Goal: Task Accomplishment & Management: Manage account settings

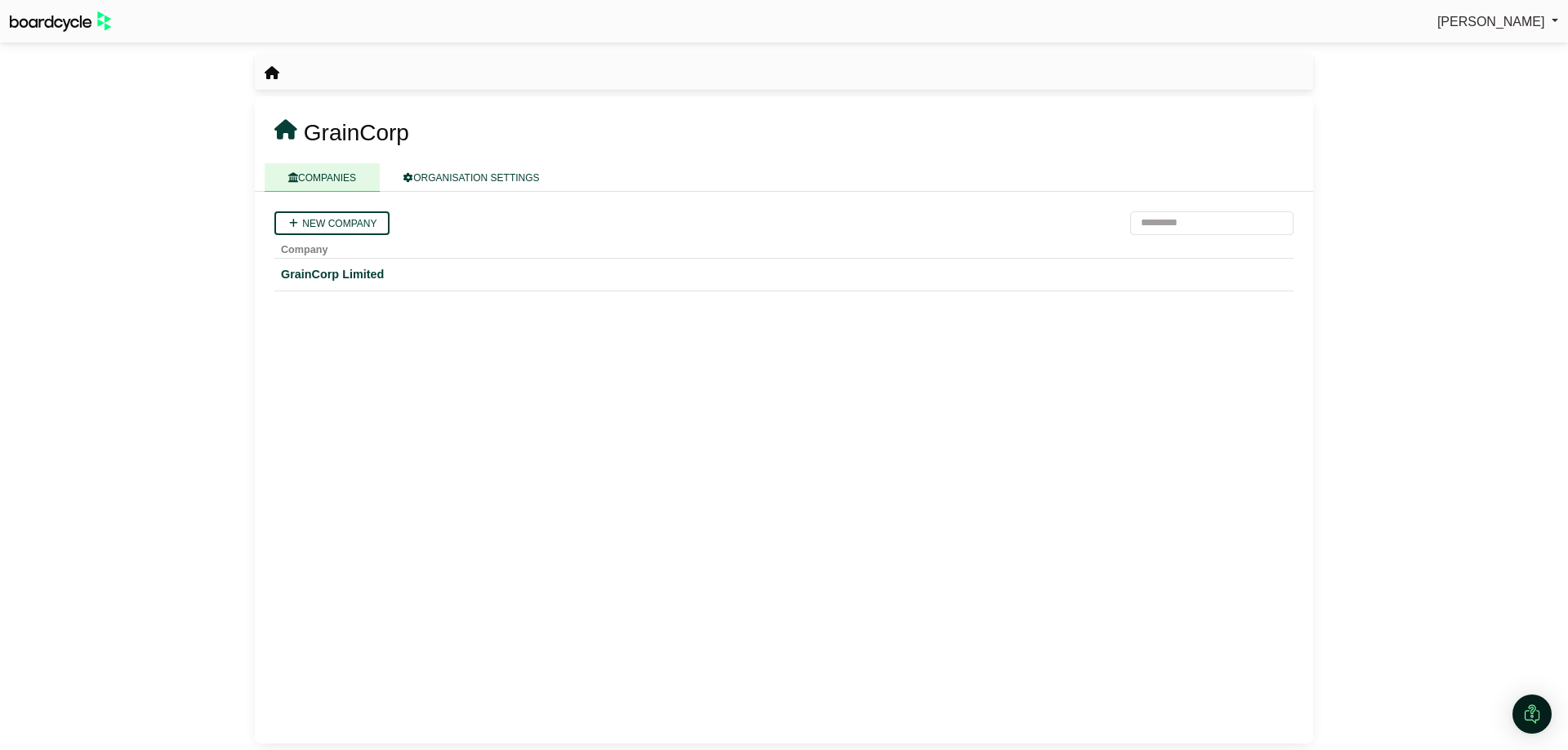
click at [338, 268] on div "GrainCorp Limited" at bounding box center [784, 275] width 1006 height 19
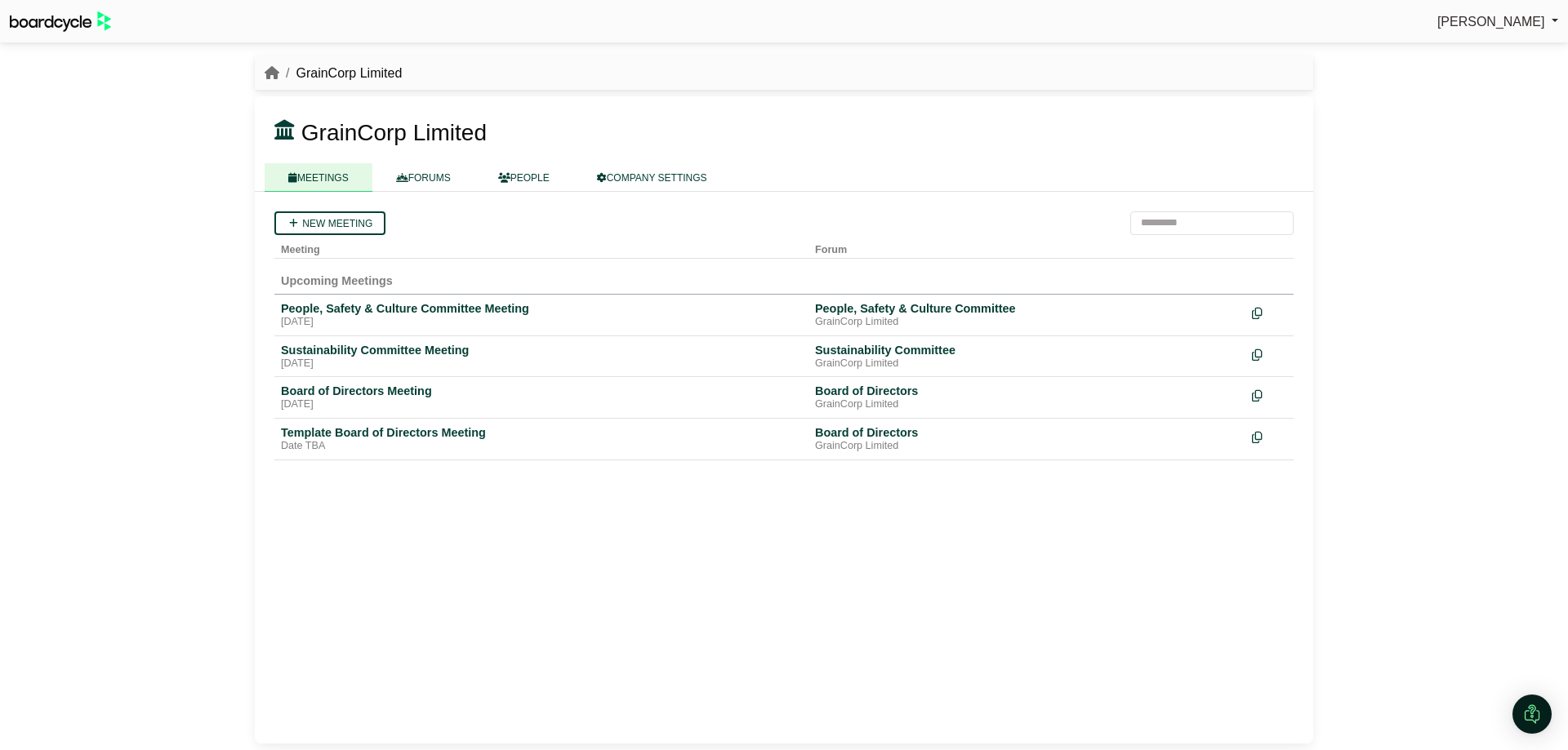
click at [400, 360] on div "[DATE]" at bounding box center [542, 364] width 521 height 13
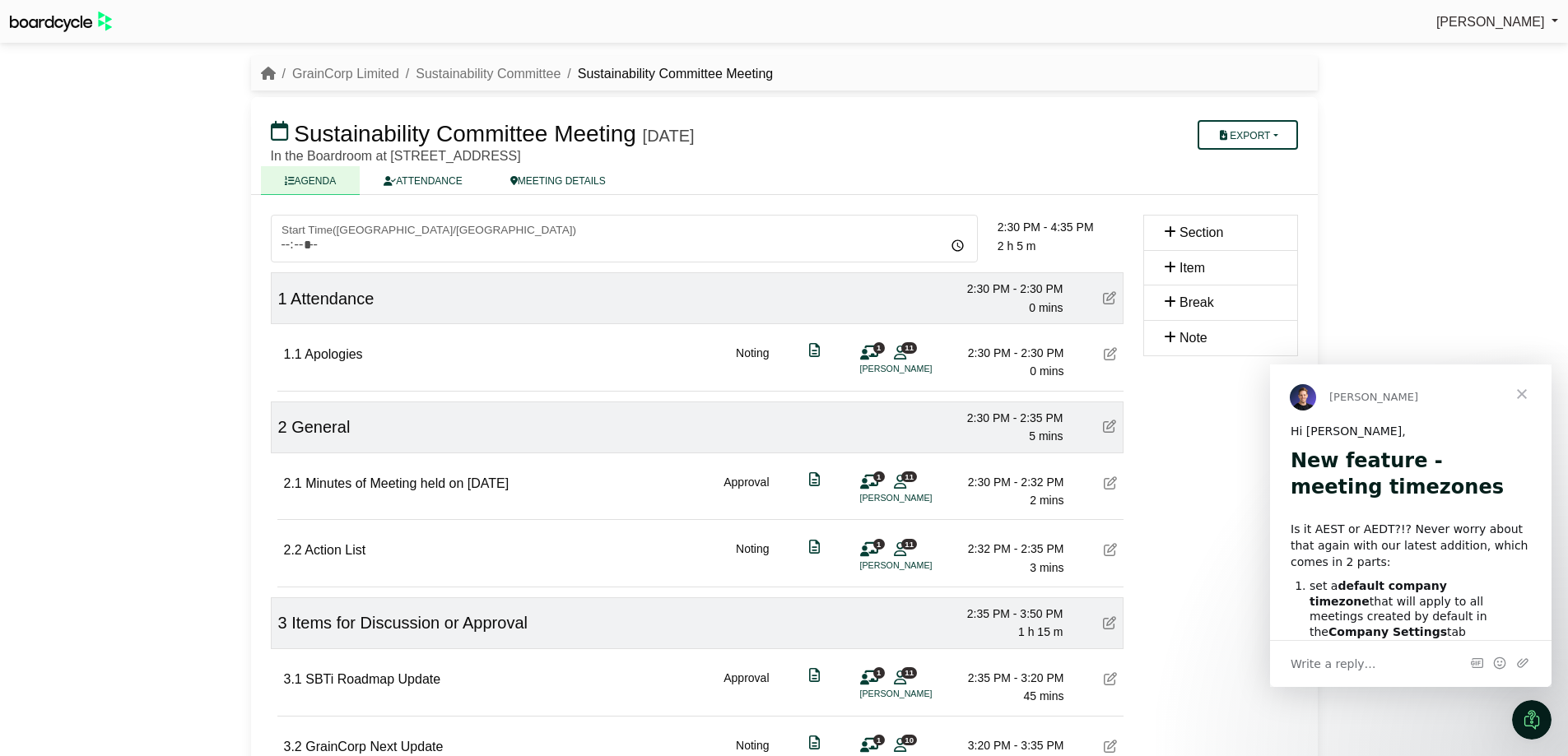
click at [1518, 389] on span "Close" at bounding box center [1521, 394] width 59 height 59
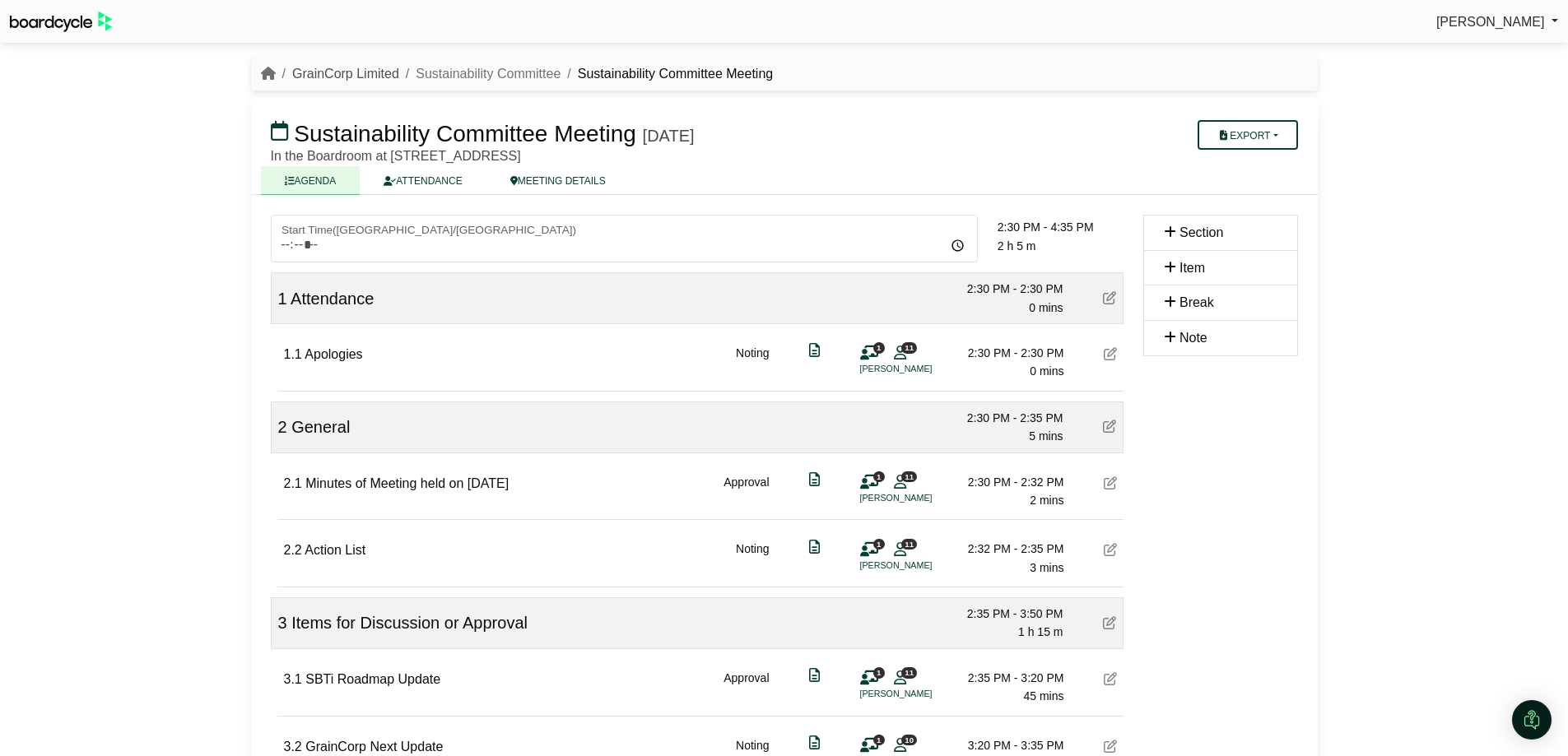
click at [328, 77] on link "GrainCorp Limited" at bounding box center [345, 73] width 107 height 14
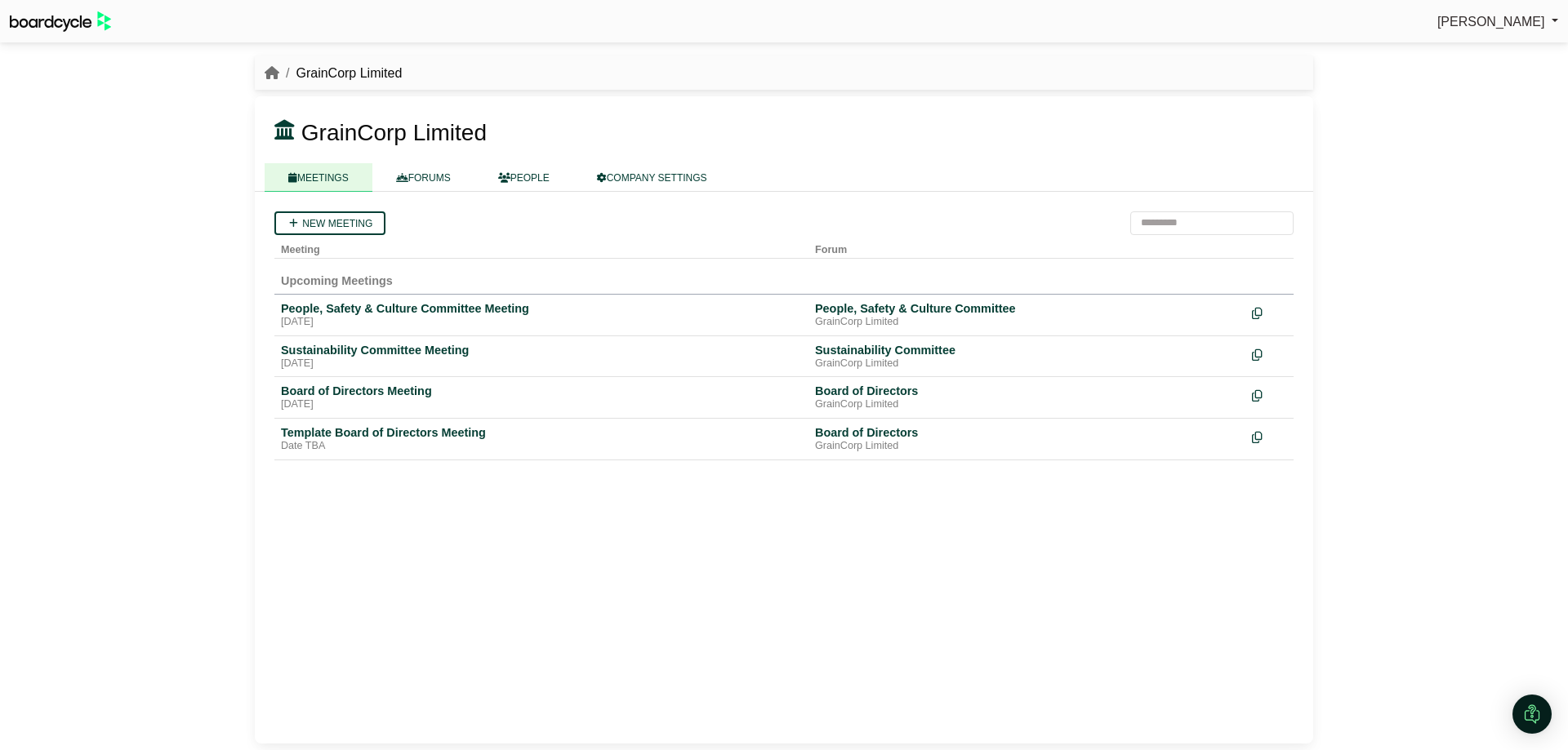
click at [475, 301] on div "People, Safety & Culture Committee Meeting" at bounding box center [542, 308] width 521 height 15
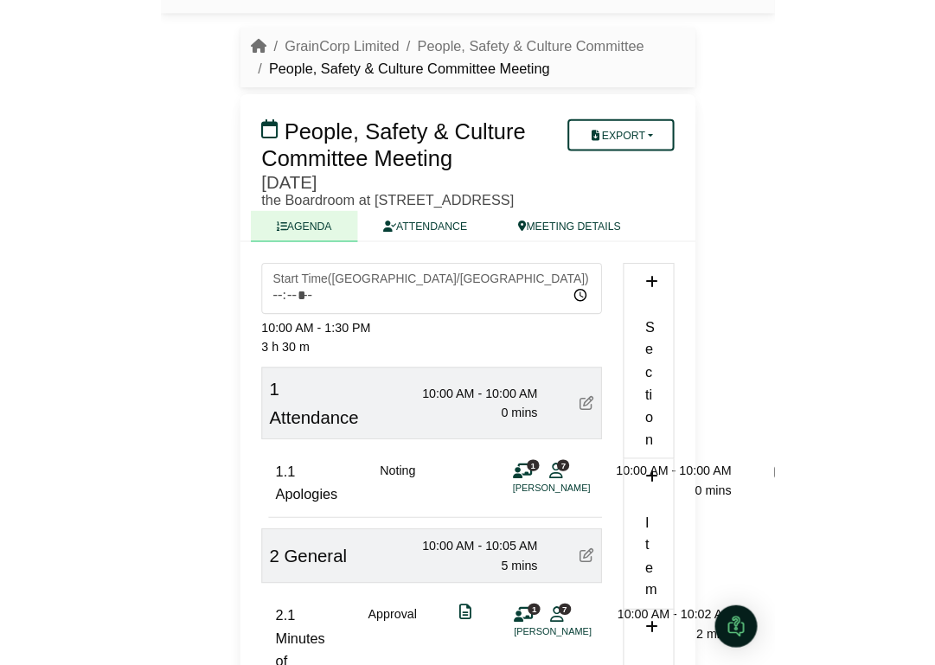
scroll to position [87, 0]
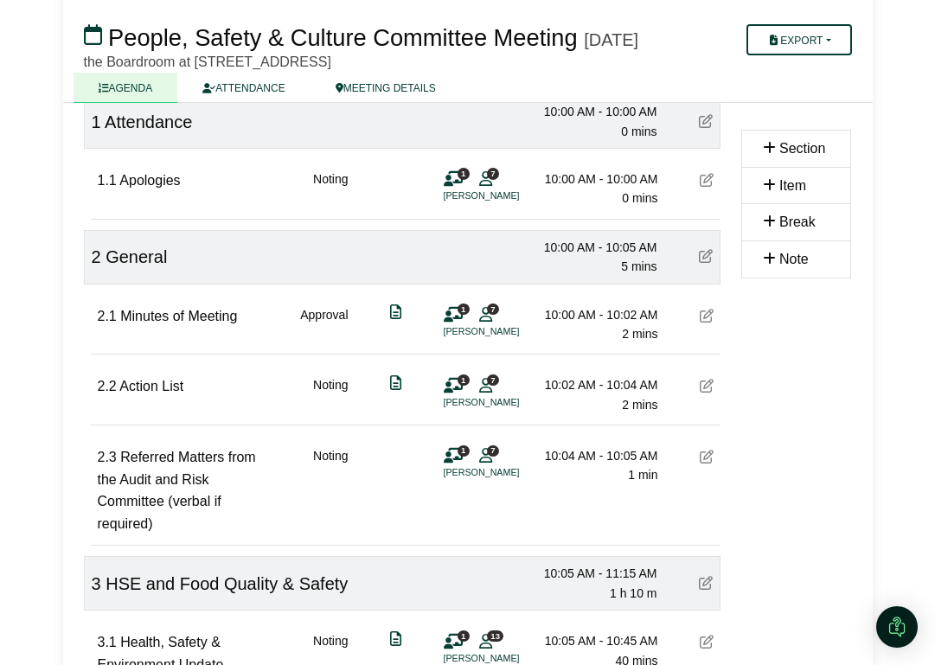
scroll to position [279, 0]
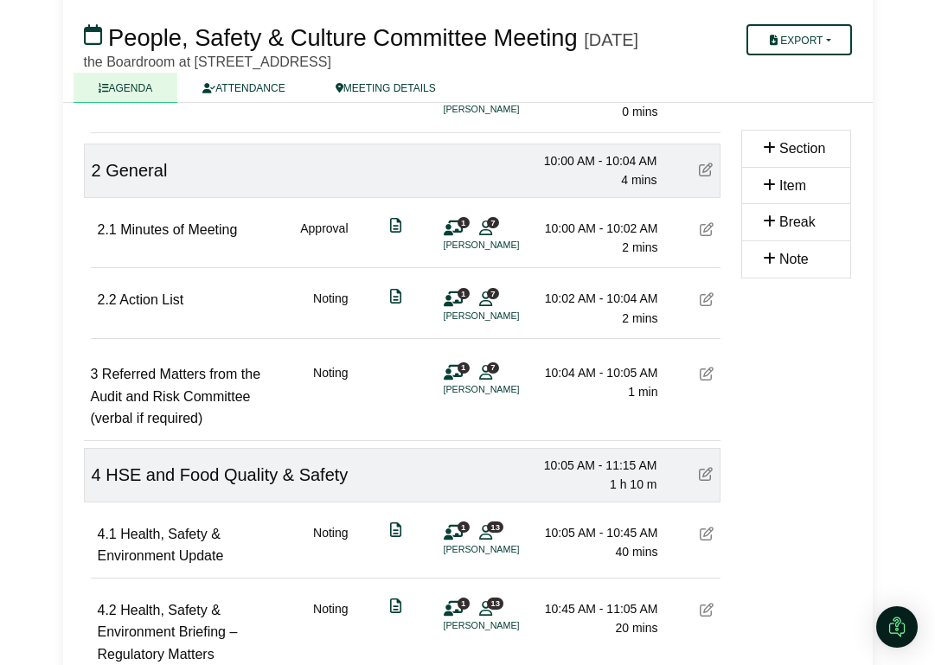
click at [183, 417] on span "Referred Matters from the Audit and Risk Committee (verbal if required)" at bounding box center [176, 396] width 170 height 59
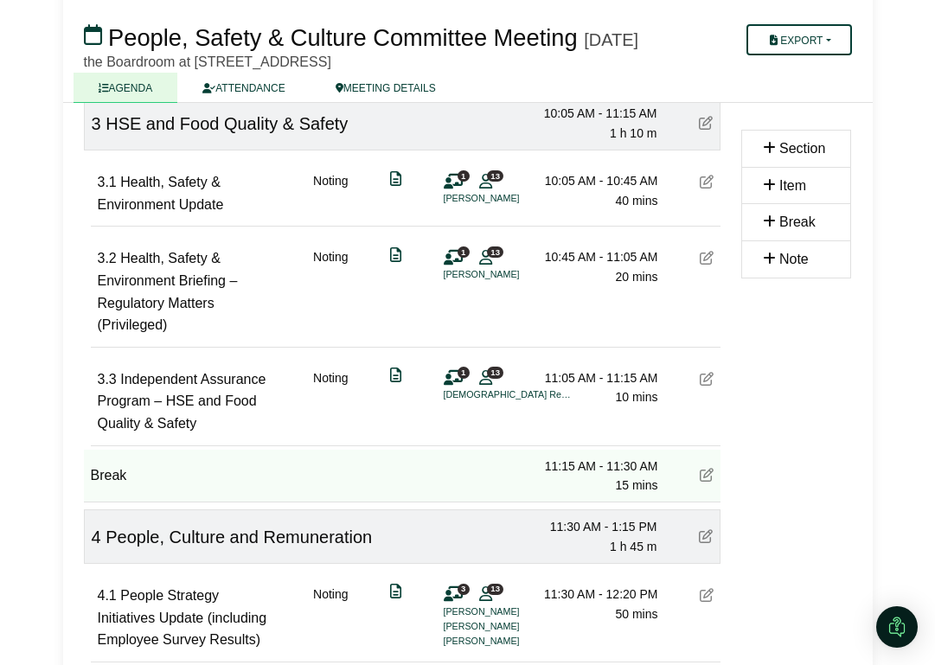
scroll to position [625, 0]
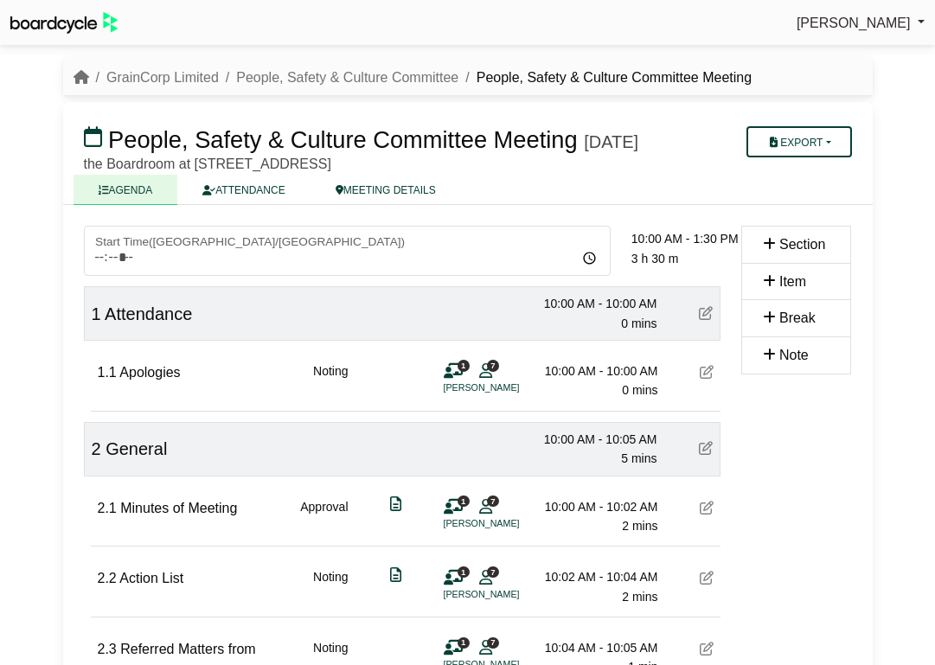
scroll to position [625, 0]
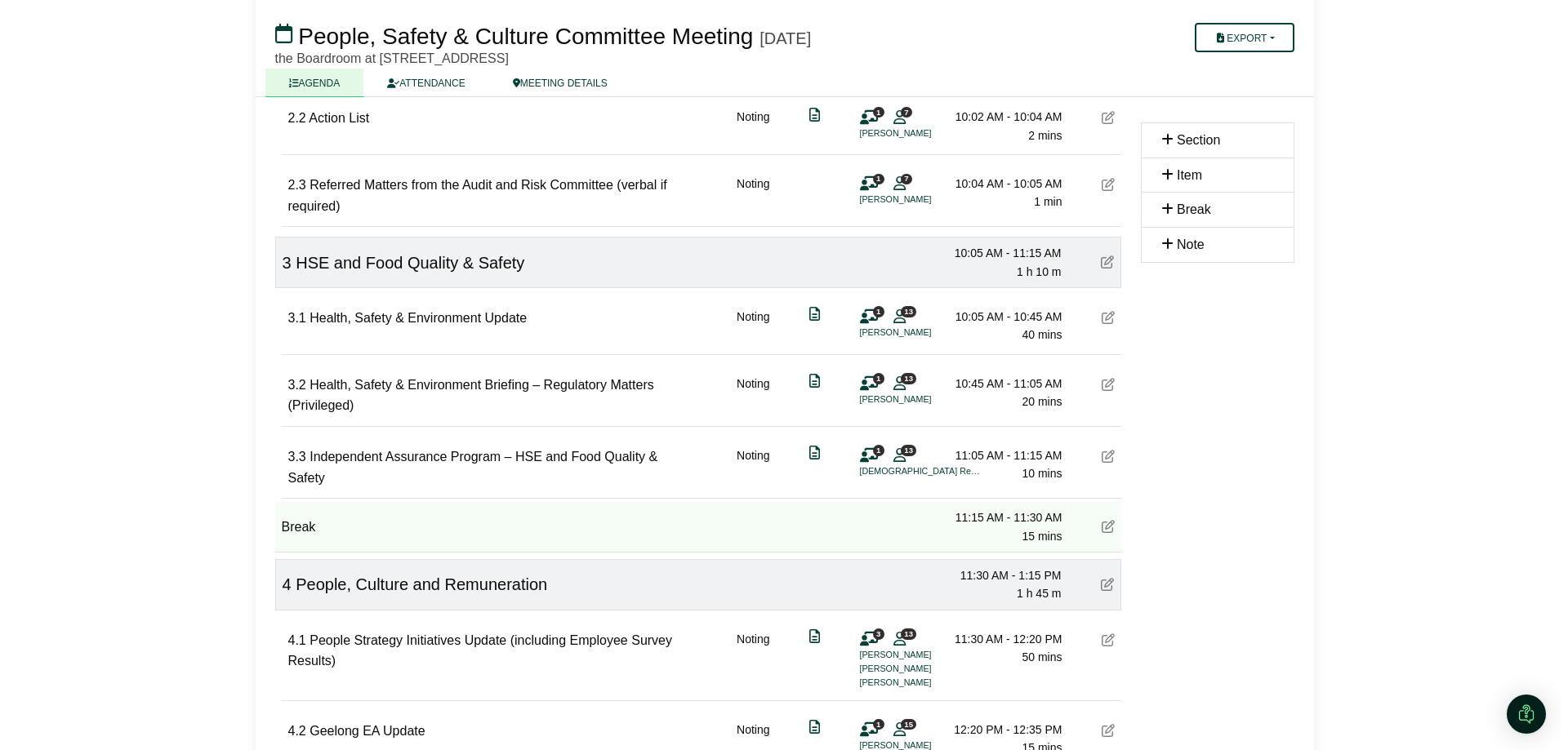
scroll to position [457, 0]
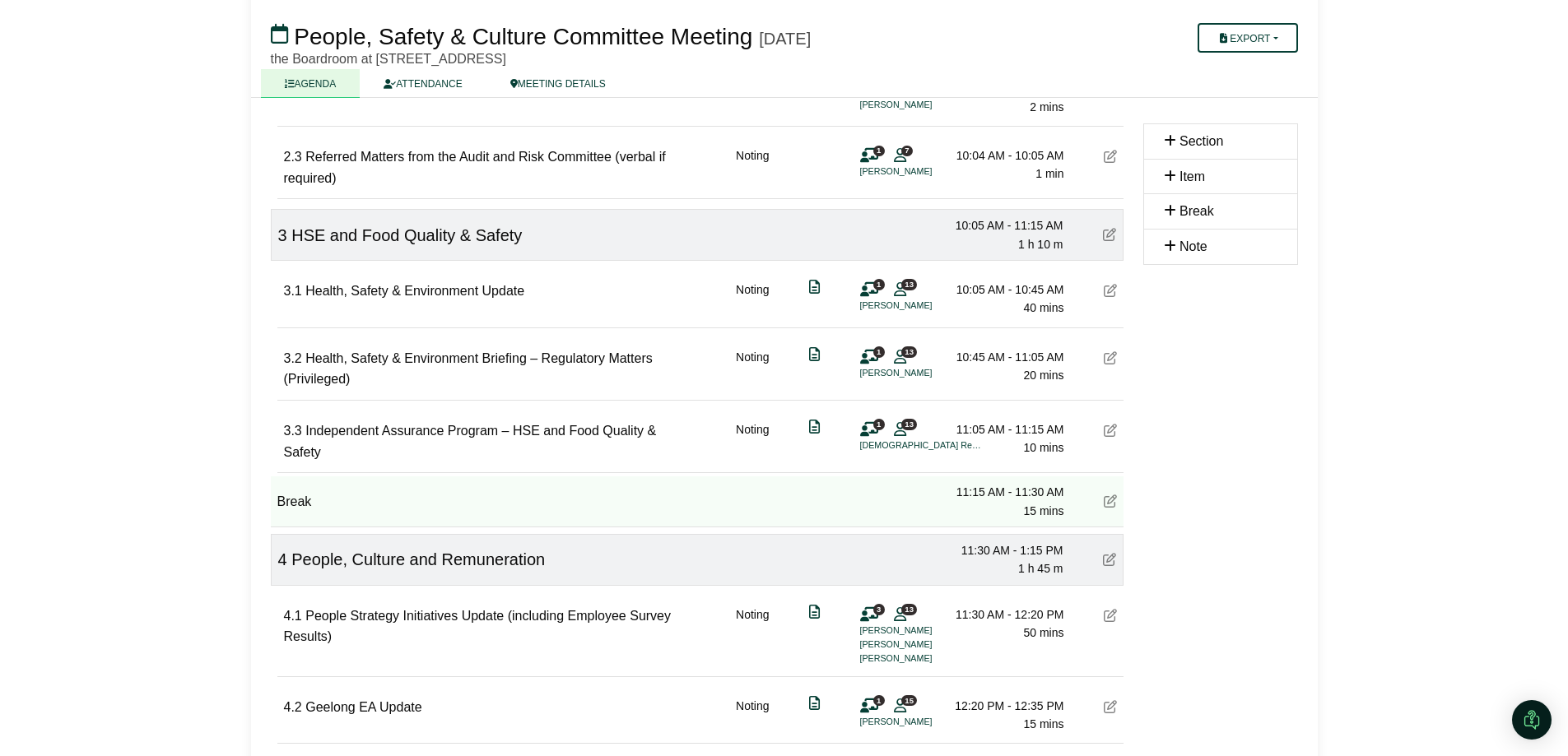
click at [901, 302] on li "[PERSON_NAME]" at bounding box center [922, 305] width 124 height 14
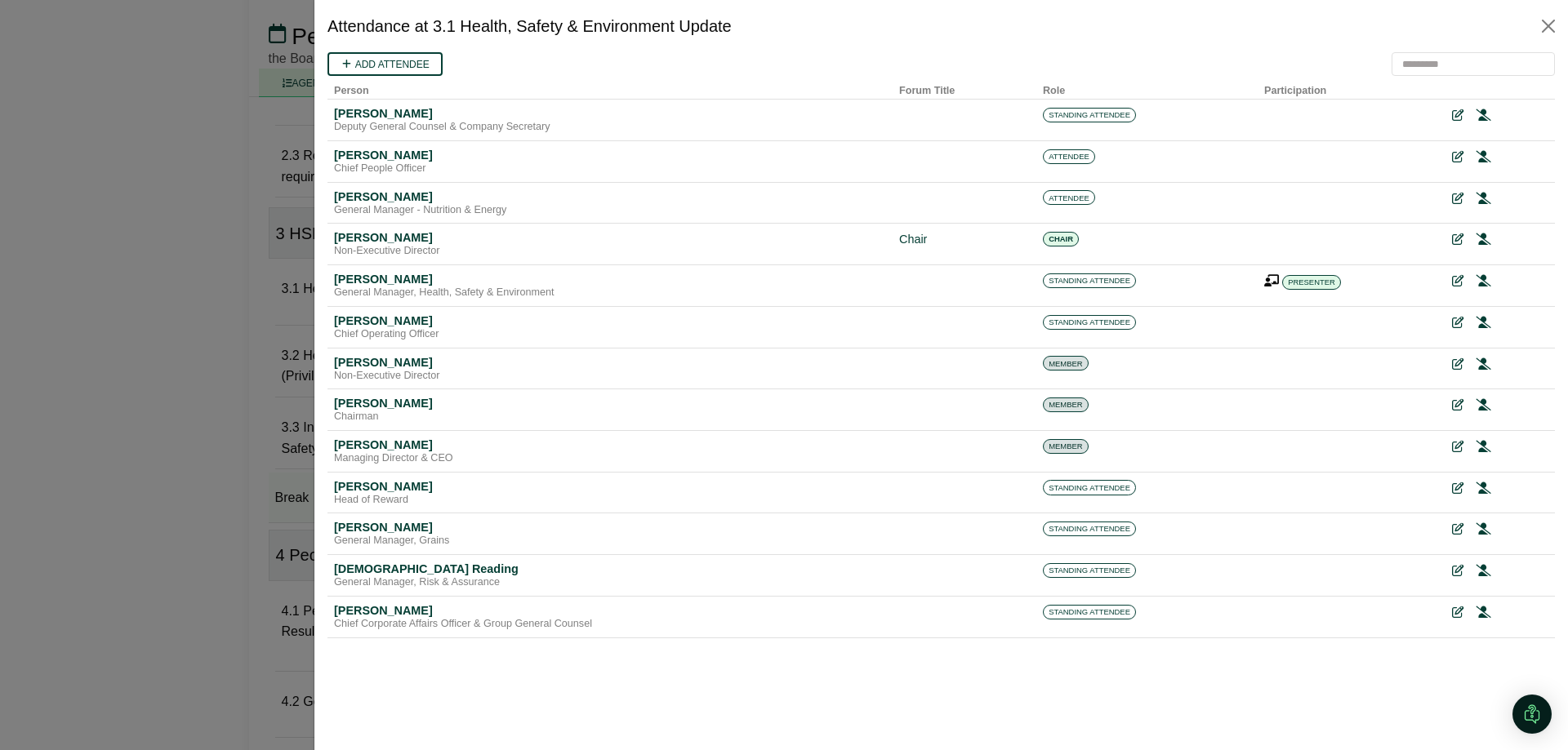
scroll to position [0, 0]
click at [894, 23] on button "Close" at bounding box center [1548, 26] width 26 height 26
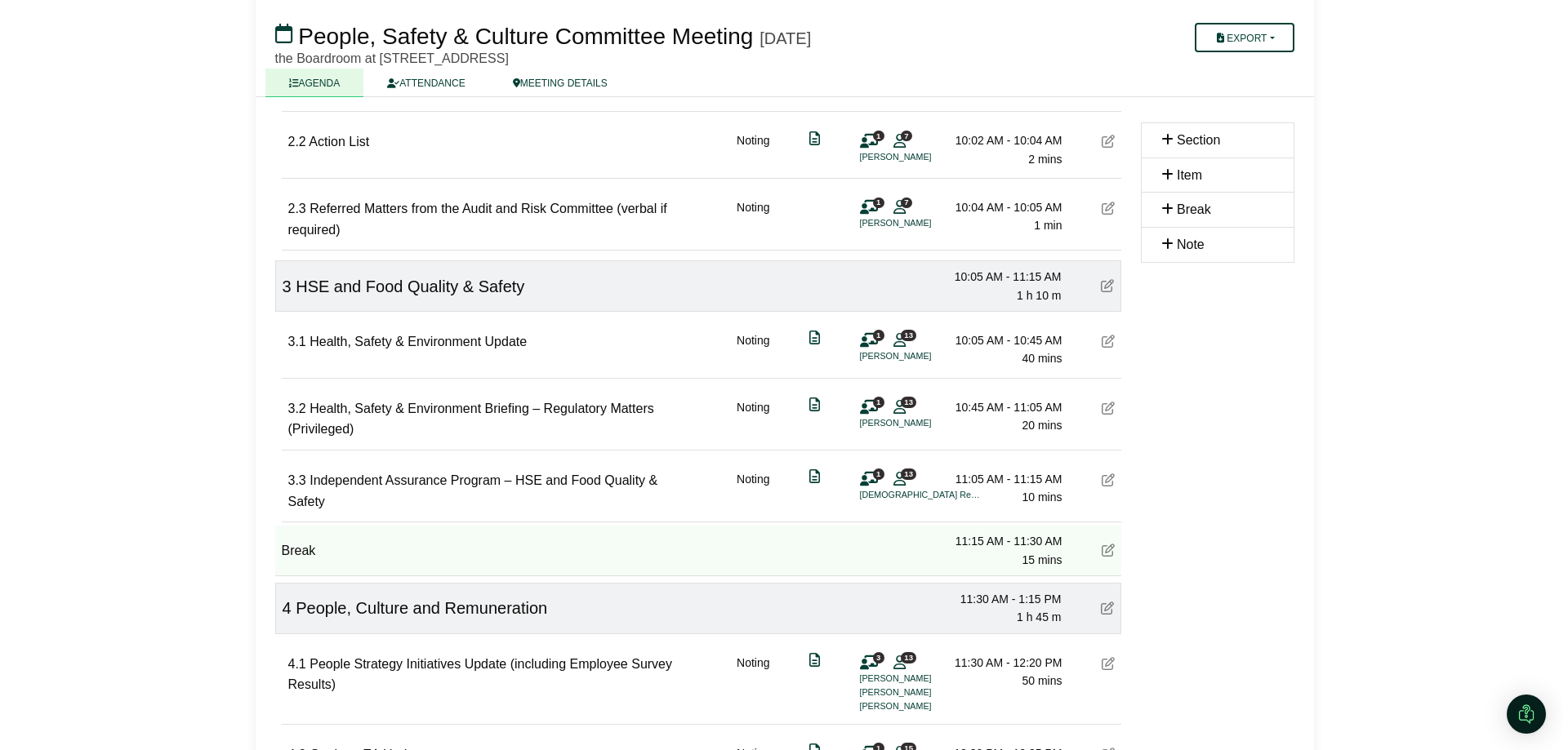
scroll to position [293, 0]
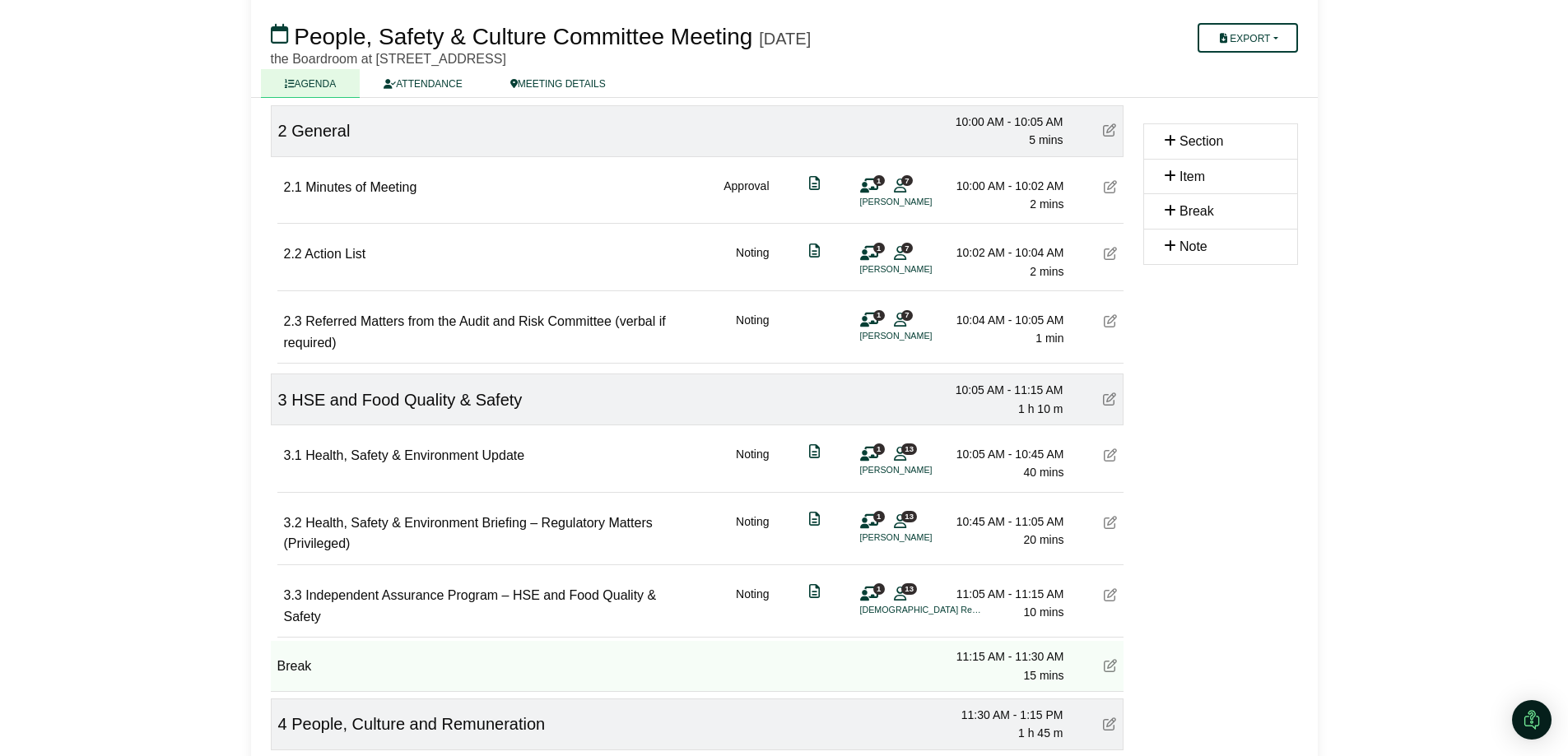
click at [904, 186] on icon at bounding box center [899, 185] width 12 height 1
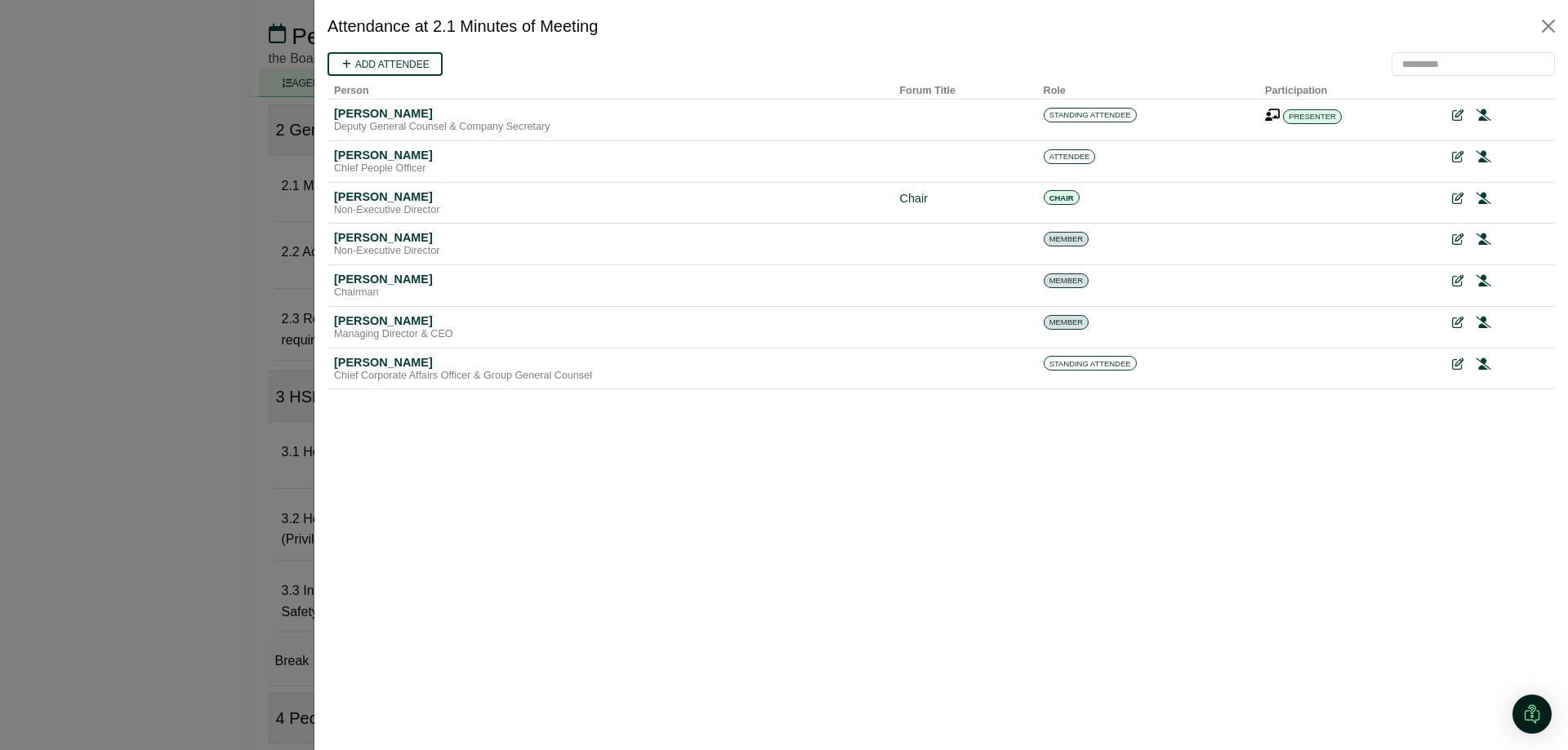
scroll to position [0, 0]
click at [1543, 24] on button "Close" at bounding box center [1548, 26] width 26 height 26
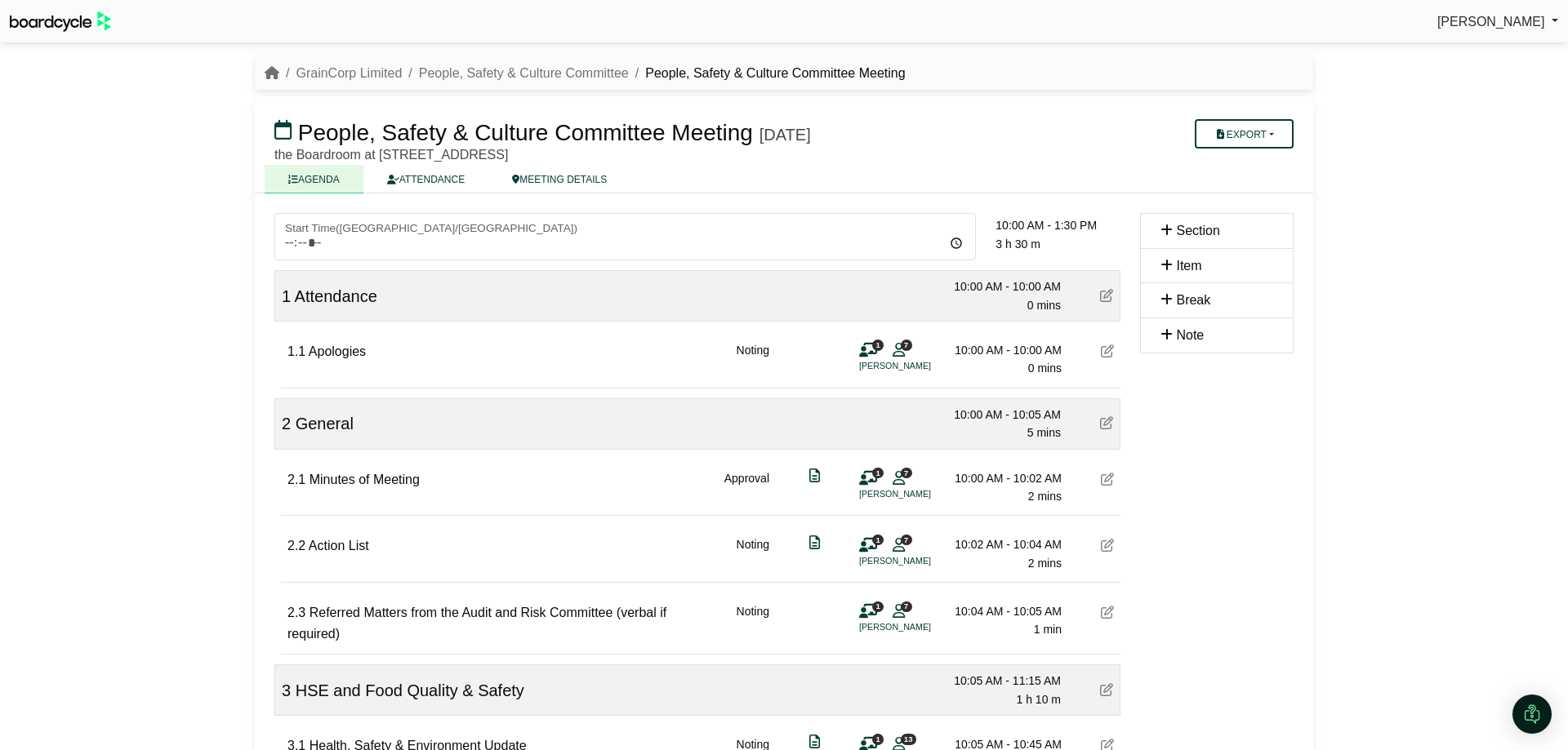
scroll to position [293, 0]
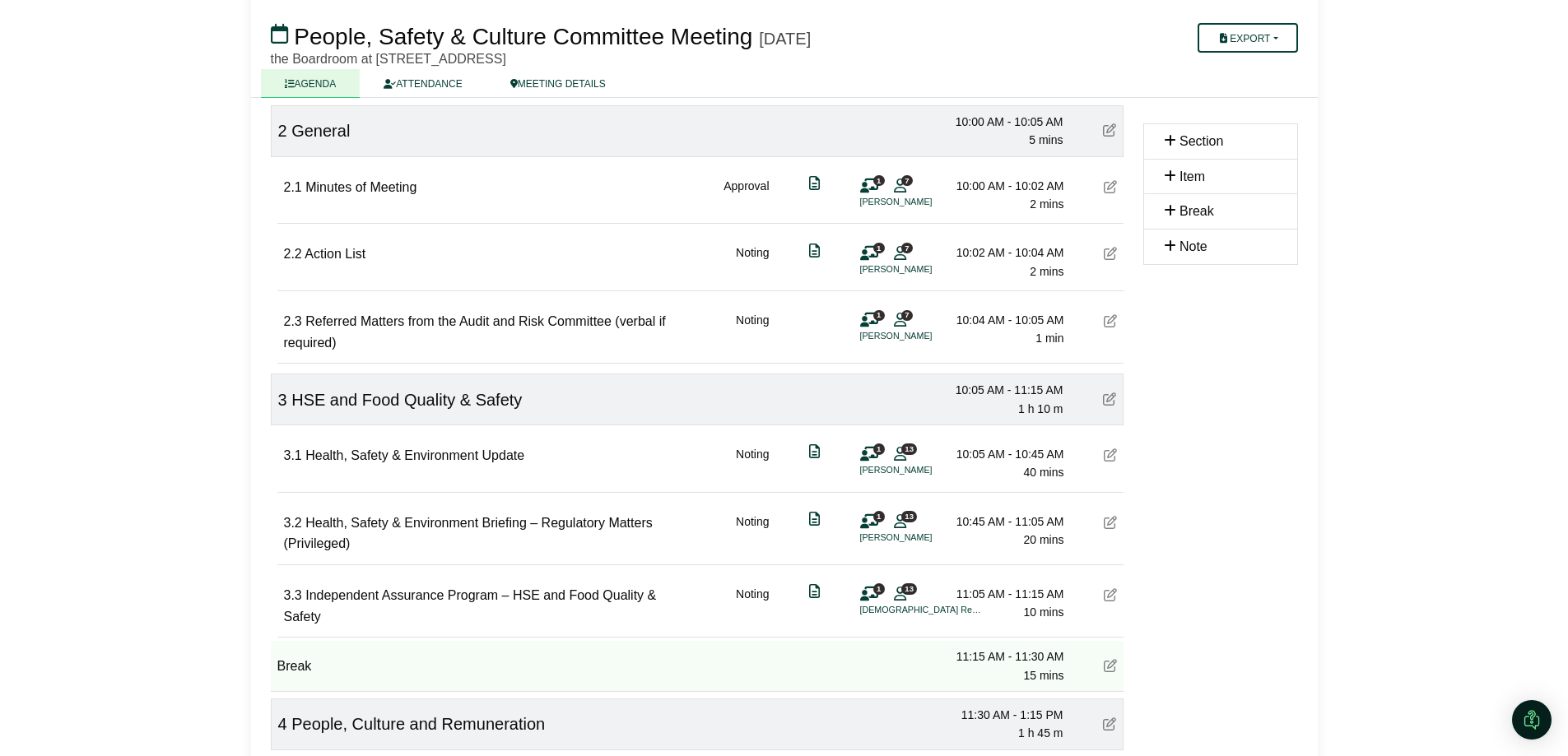
click at [906, 515] on span "13" at bounding box center [909, 515] width 15 height 10
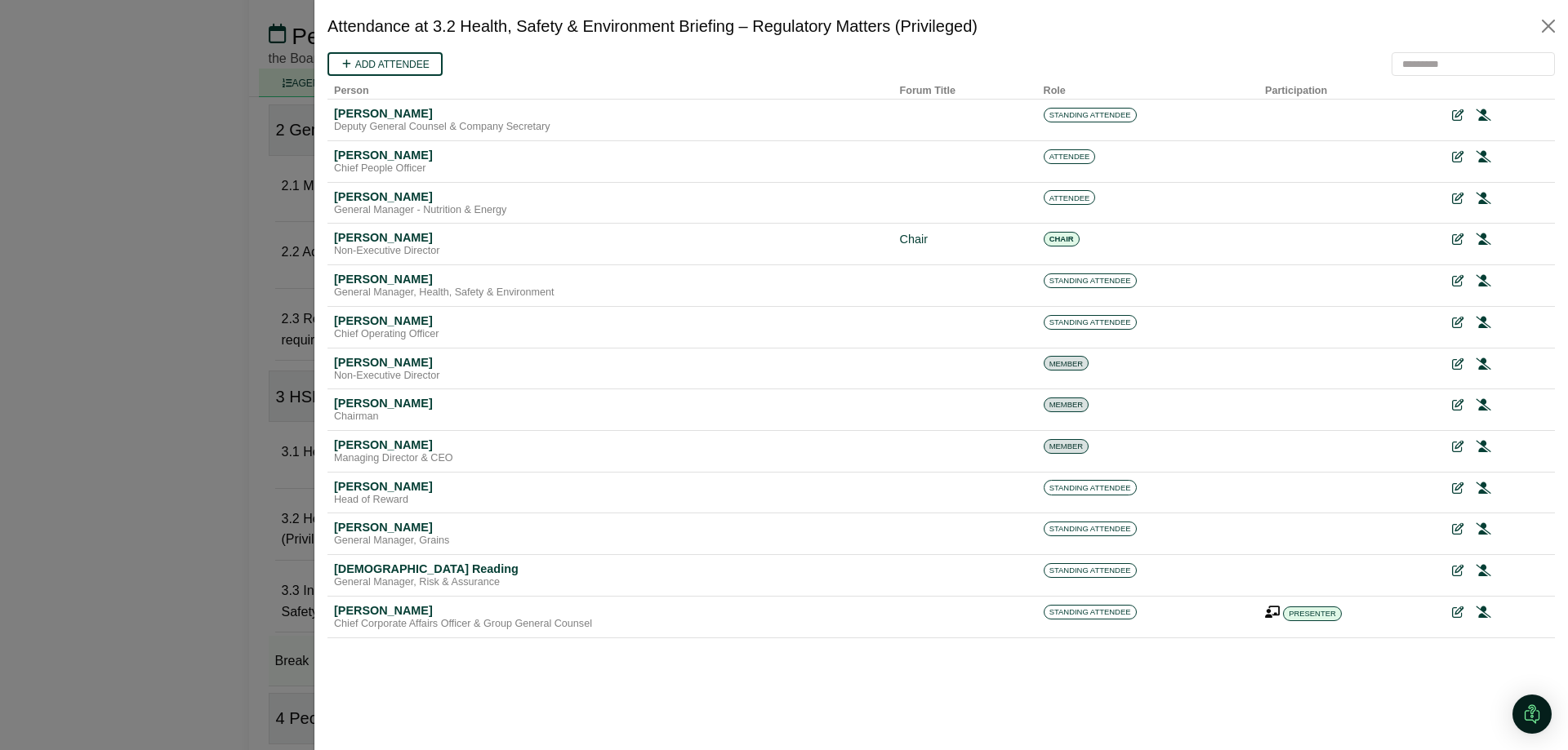
scroll to position [0, 0]
click at [1546, 25] on button "Close" at bounding box center [1548, 26] width 26 height 26
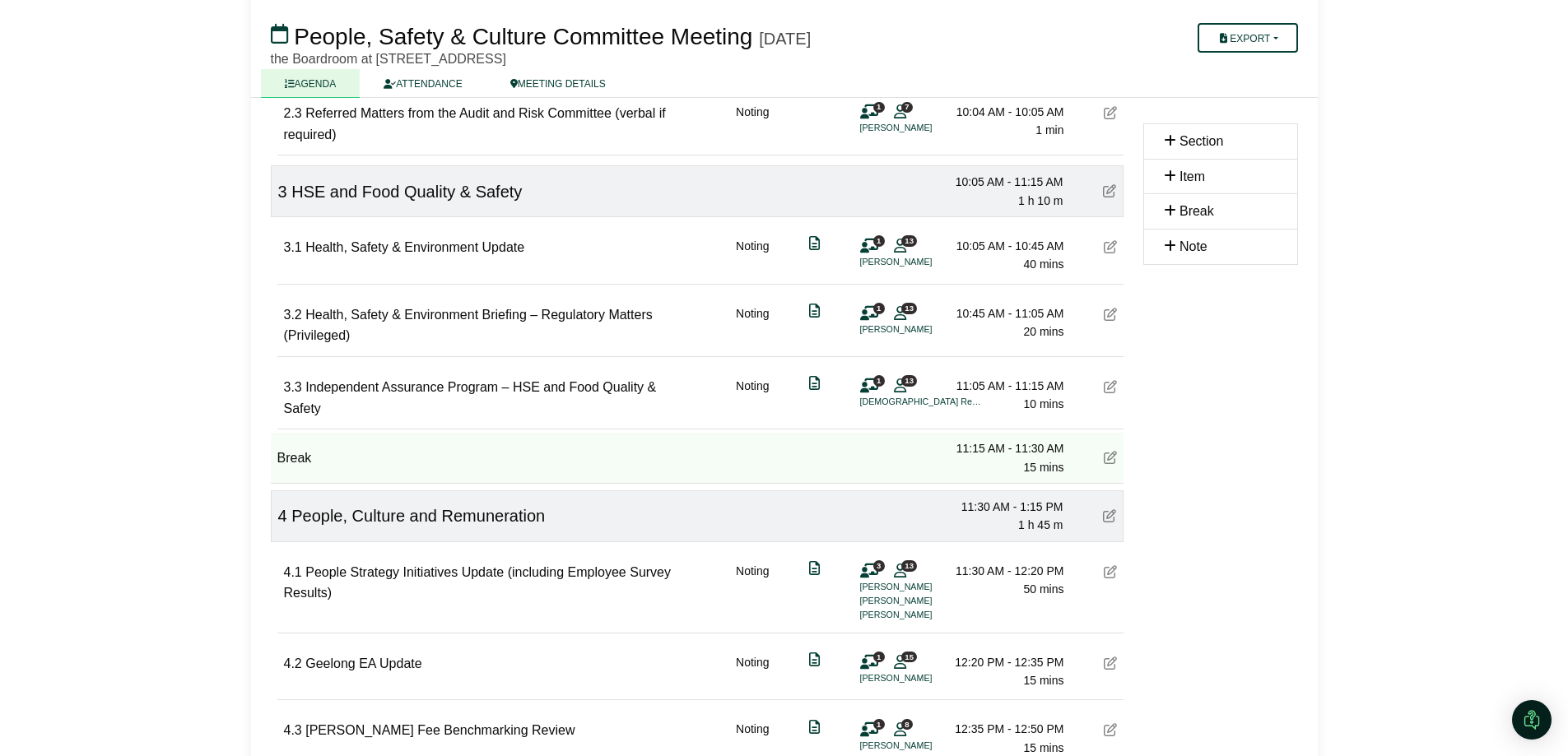
scroll to position [543, 0]
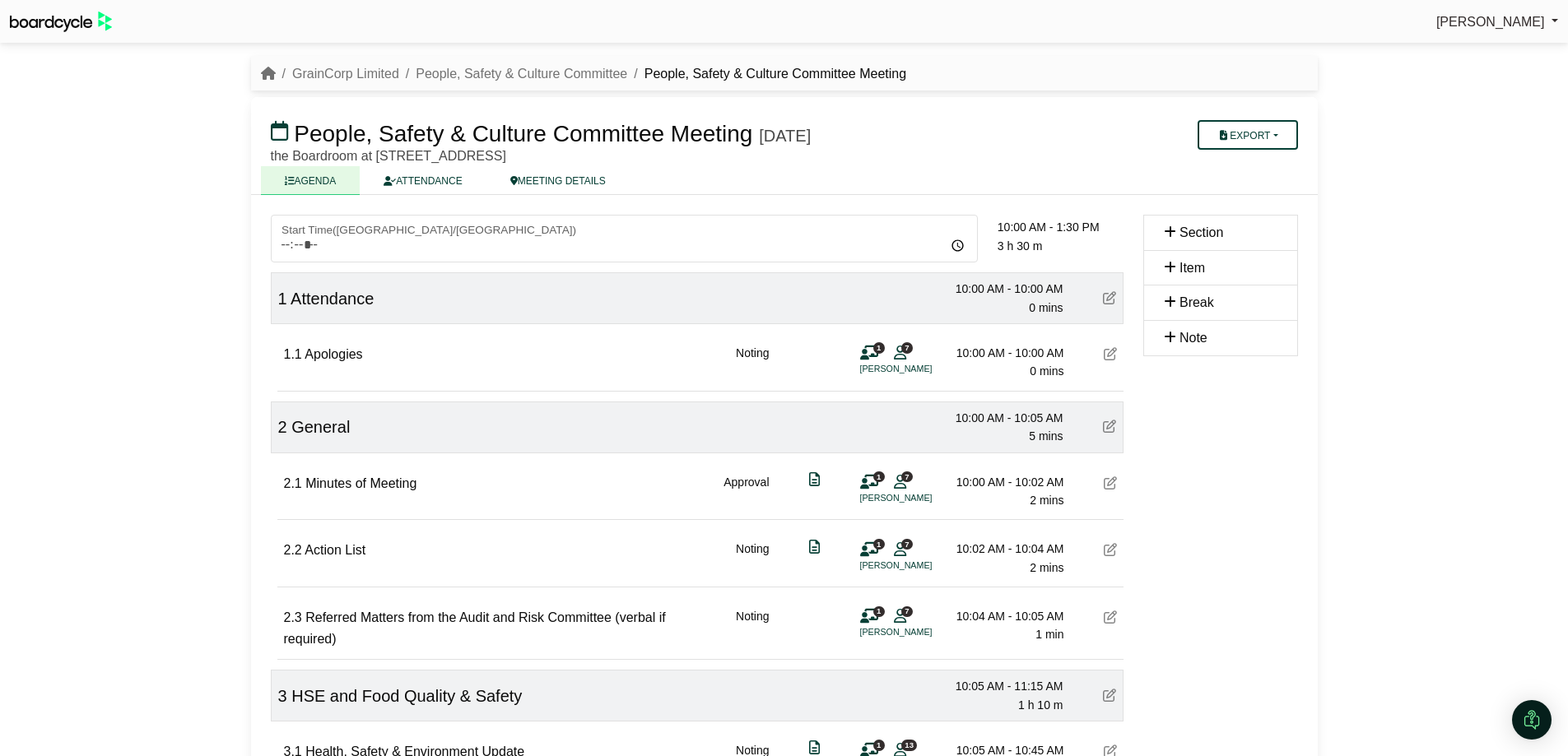
scroll to position [543, 0]
